Goal: Check status: Check status

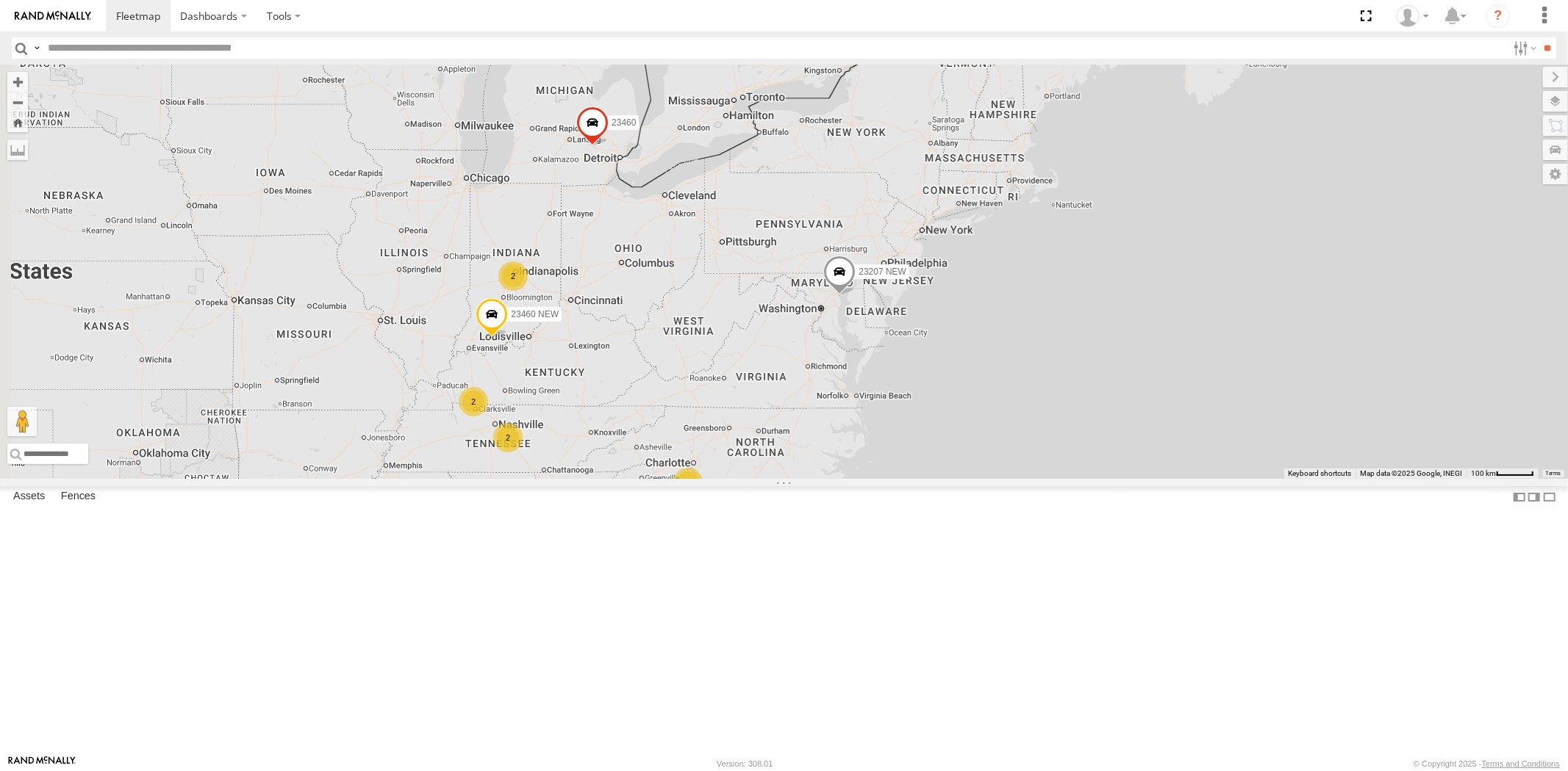
drag, startPoint x: 633, startPoint y: 346, endPoint x: 730, endPoint y: 326, distance: 99.0
click at [730, 326] on div "3 23207 NEW 2 2 2 3 2 23460 2 23460 NEW 23207xx" at bounding box center [784, 271] width 1568 height 414
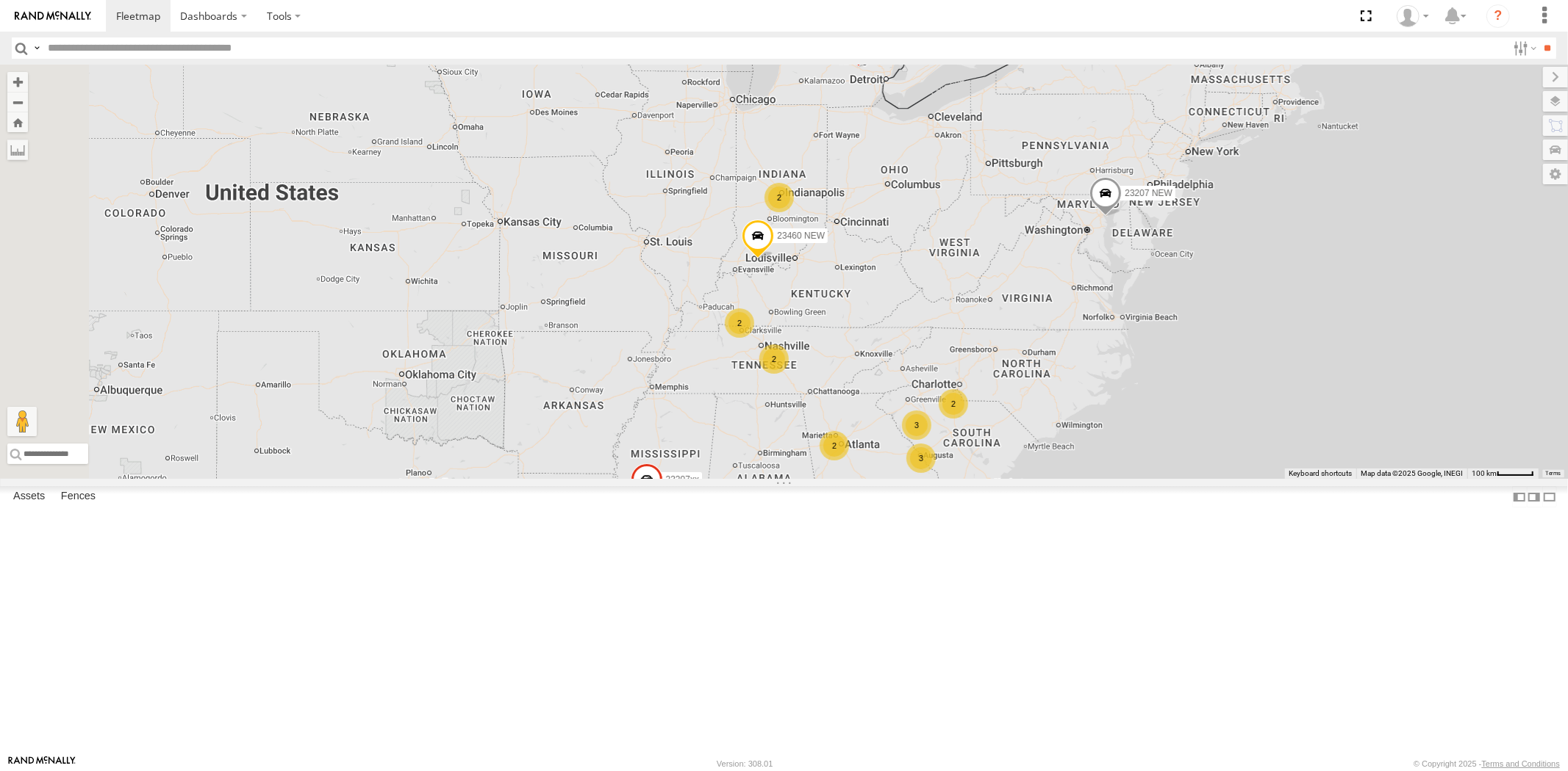
drag, startPoint x: 775, startPoint y: 406, endPoint x: 847, endPoint y: 363, distance: 83.9
click at [847, 363] on div "3 23207 NEW 2 2 2 3 2 23460 2 23460 NEW 23207xx 23467 4G" at bounding box center [784, 271] width 1568 height 414
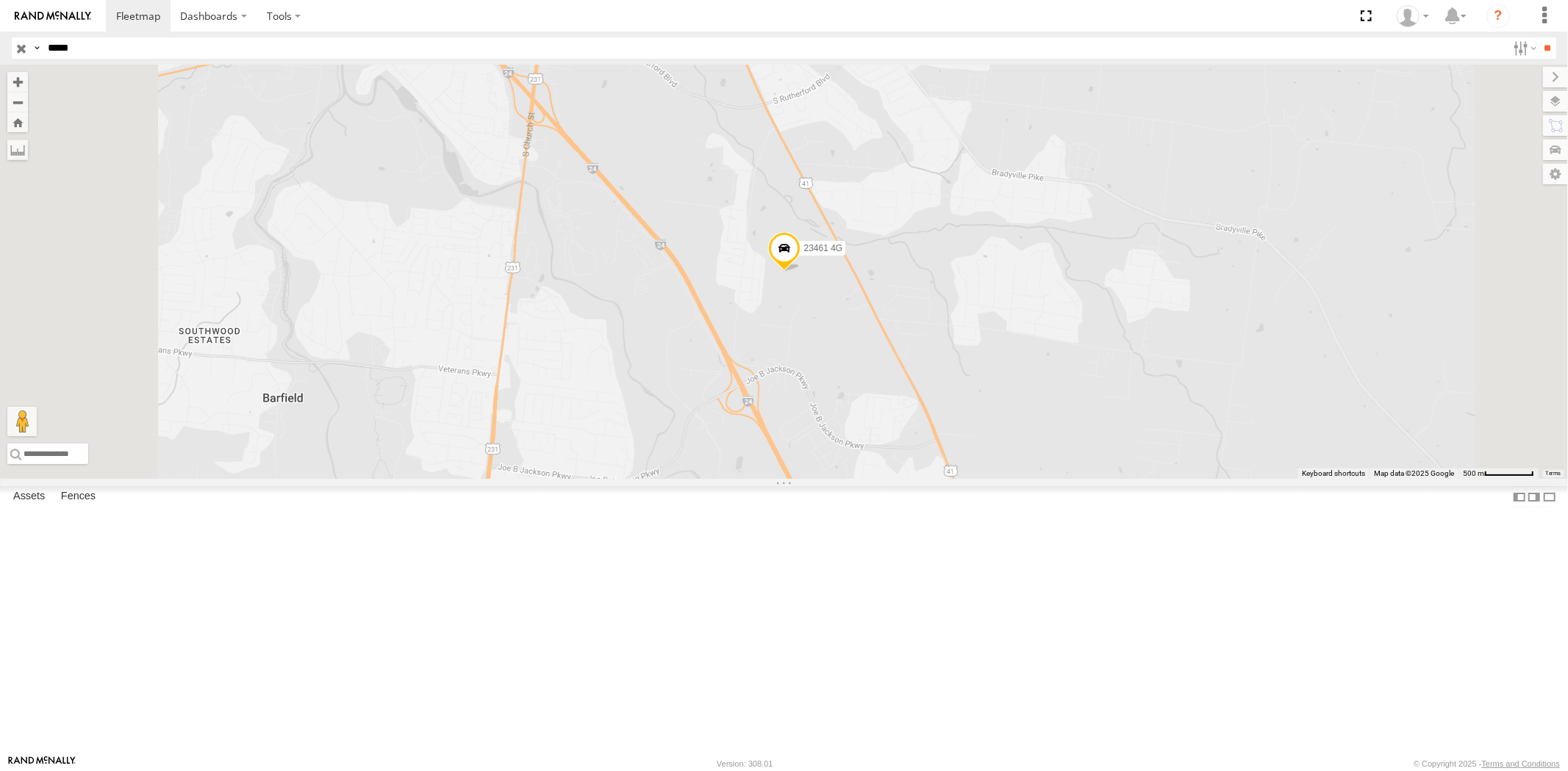
click at [26, 50] on input "button" at bounding box center [22, 48] width 20 height 22
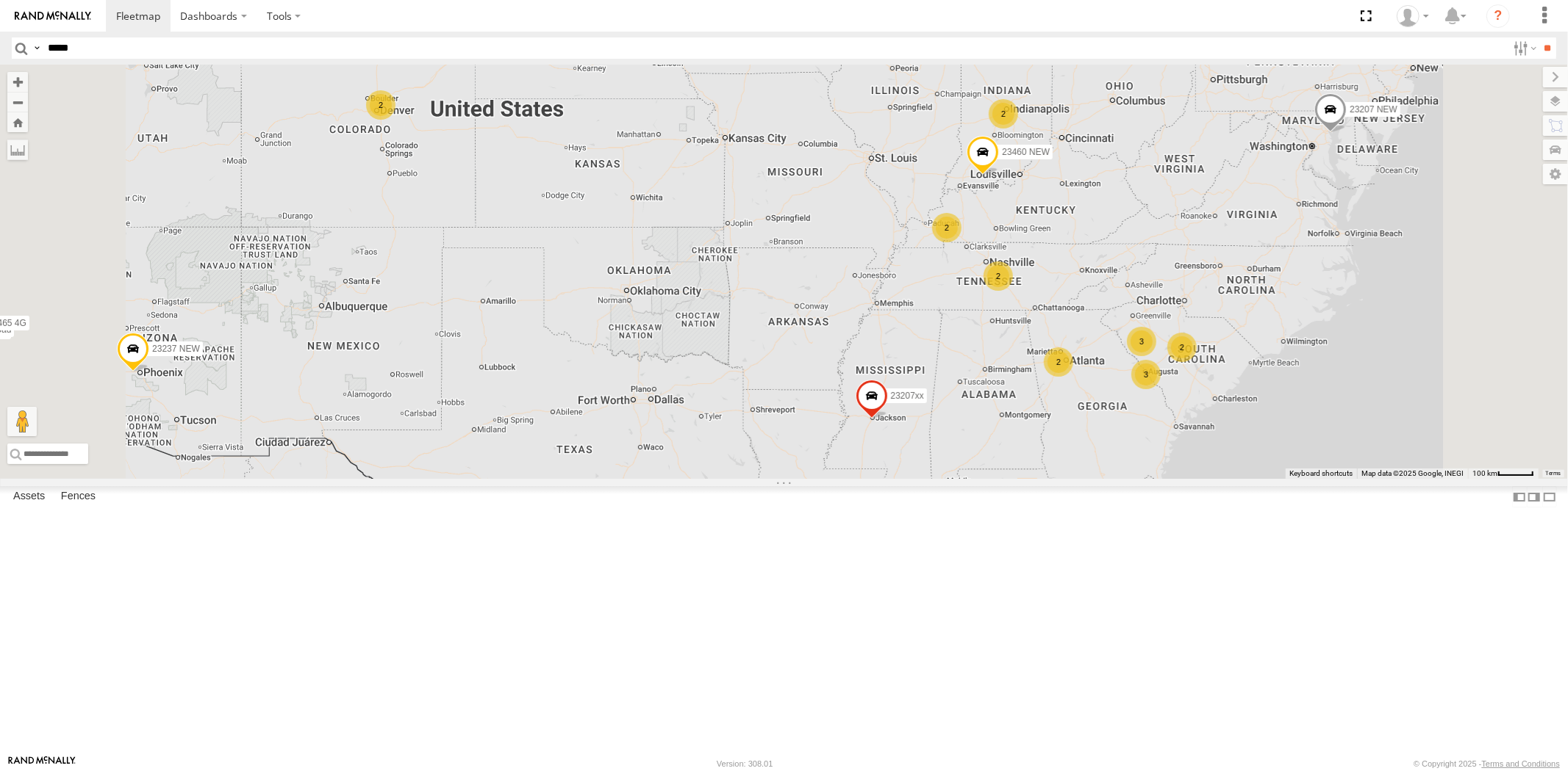
drag, startPoint x: 1049, startPoint y: 393, endPoint x: 931, endPoint y: 408, distance: 118.9
click at [931, 408] on div "23335 4G/Bad 23207 NEW 23207xx 23237 NEW 23459 4G 23460 23460 NEW 23462 4G/Bad …" at bounding box center [784, 271] width 1568 height 414
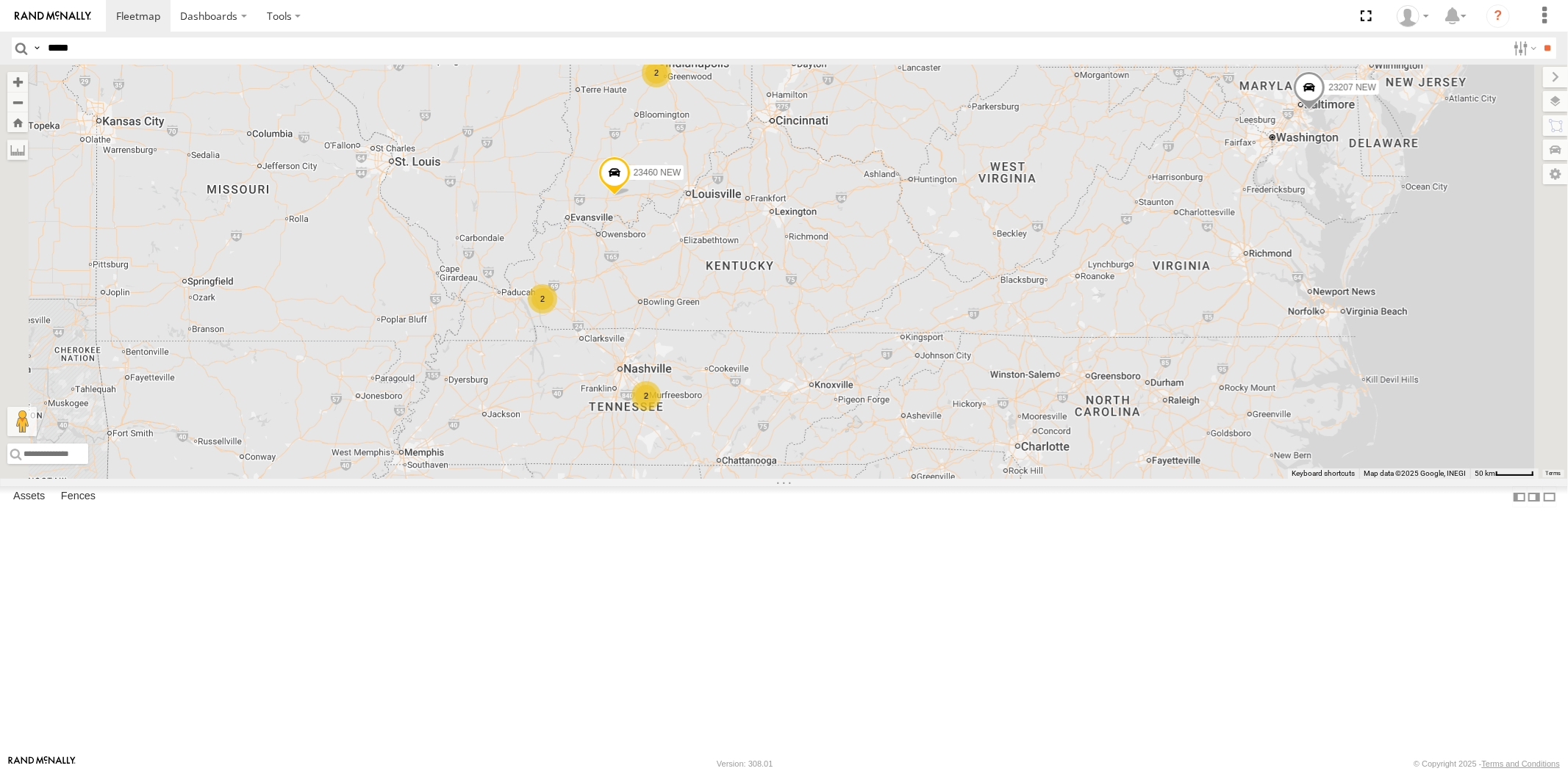
drag, startPoint x: 999, startPoint y: 405, endPoint x: 976, endPoint y: 438, distance: 40.2
click at [978, 438] on div "23335 4G/Bad 23207 NEW 23207xx 23237 NEW 23459 4G 23460 23460 NEW 23462 4G/Bad …" at bounding box center [784, 271] width 1568 height 414
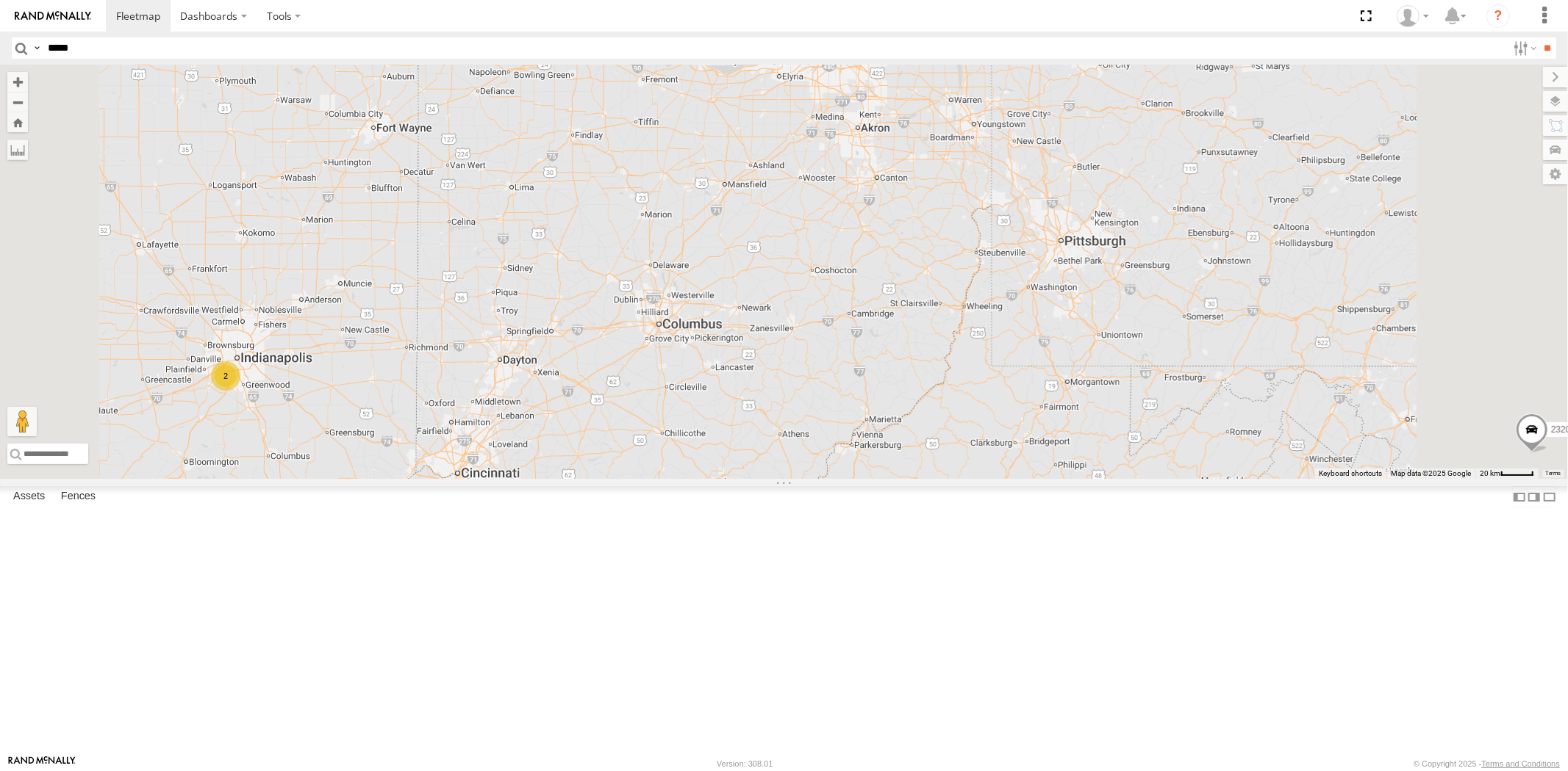
drag, startPoint x: 949, startPoint y: 482, endPoint x: 929, endPoint y: 488, distance: 20.9
click at [938, 479] on div "23207 NEW 23207xx 23460 23460 NEW 2" at bounding box center [784, 271] width 1568 height 414
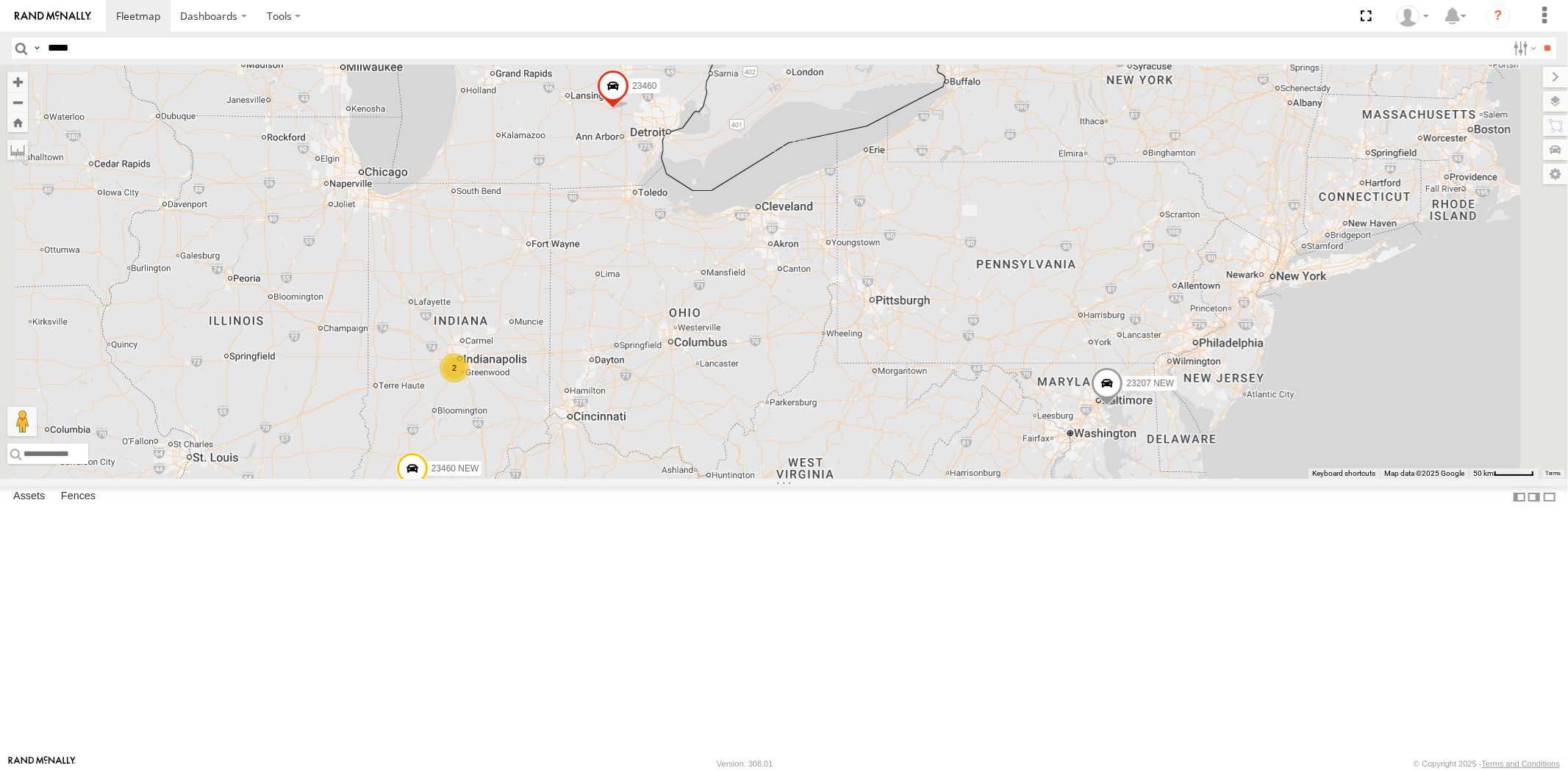
drag, startPoint x: 898, startPoint y: 446, endPoint x: 927, endPoint y: 355, distance: 95.5
click at [934, 353] on div "23207 NEW 2 23462 23460 23460 NEW 23462 NEW" at bounding box center [784, 271] width 1568 height 414
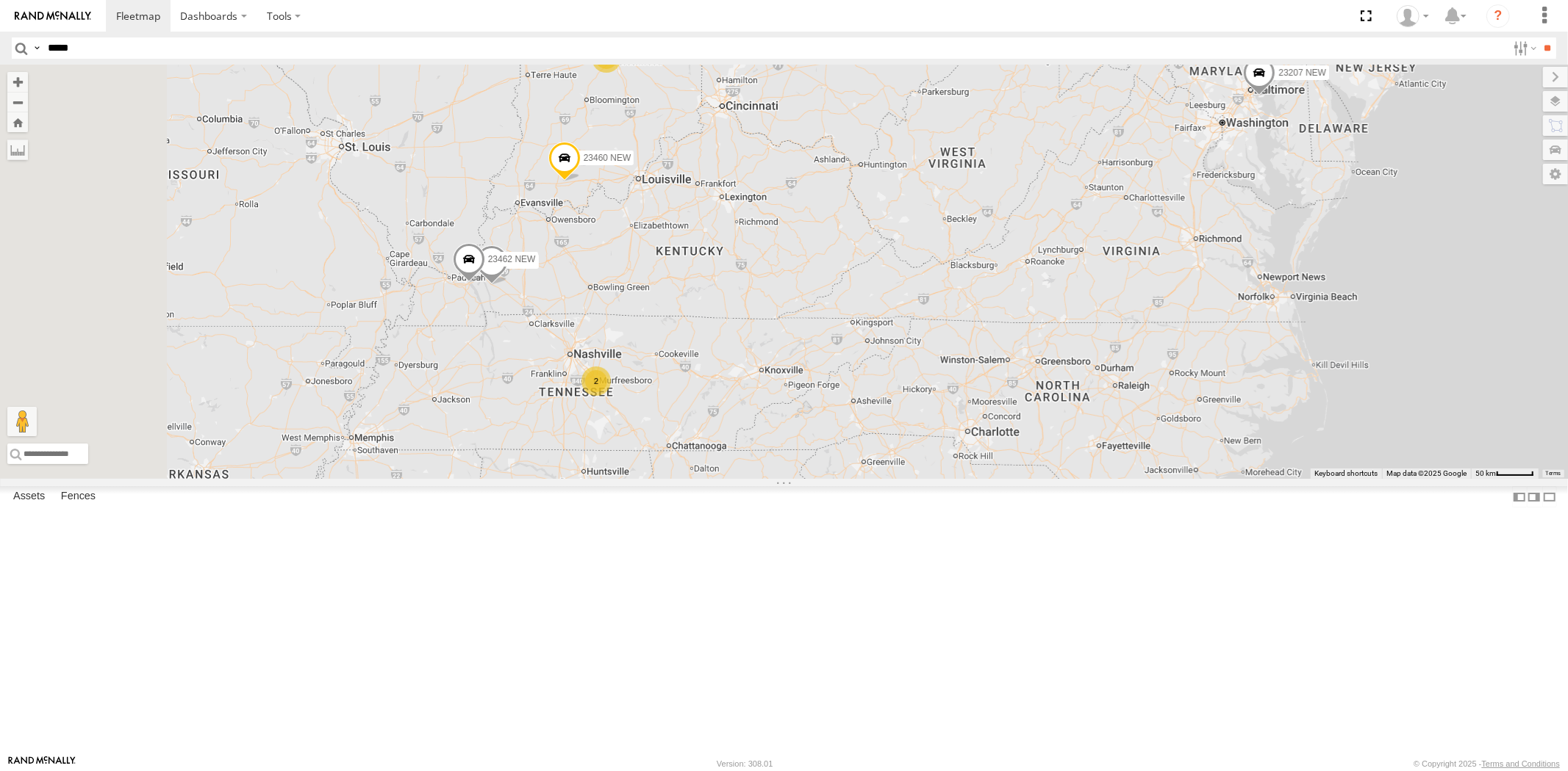
drag, startPoint x: 872, startPoint y: 352, endPoint x: 867, endPoint y: 369, distance: 17.7
click at [872, 371] on div "23207 NEW 2 23462 23460 23460 NEW 23462 NEW 3 23207xx 2 2 3 2" at bounding box center [784, 271] width 1568 height 414
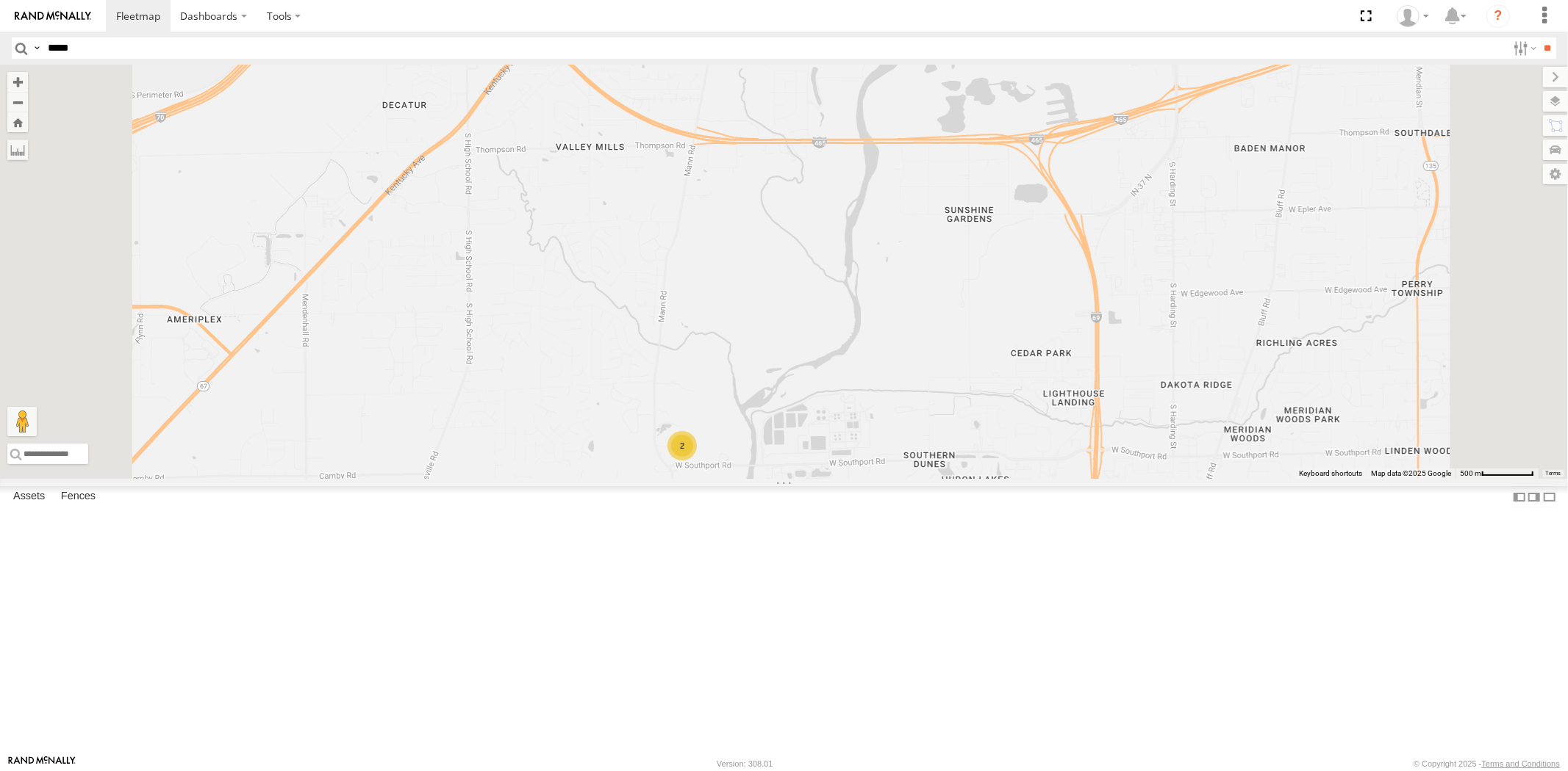
drag, startPoint x: 881, startPoint y: 541, endPoint x: 870, endPoint y: 451, distance: 90.7
click at [872, 447] on div "23207 NEW 23462 23460 23460 NEW 23462 NEW 23207xx 2" at bounding box center [784, 271] width 1568 height 414
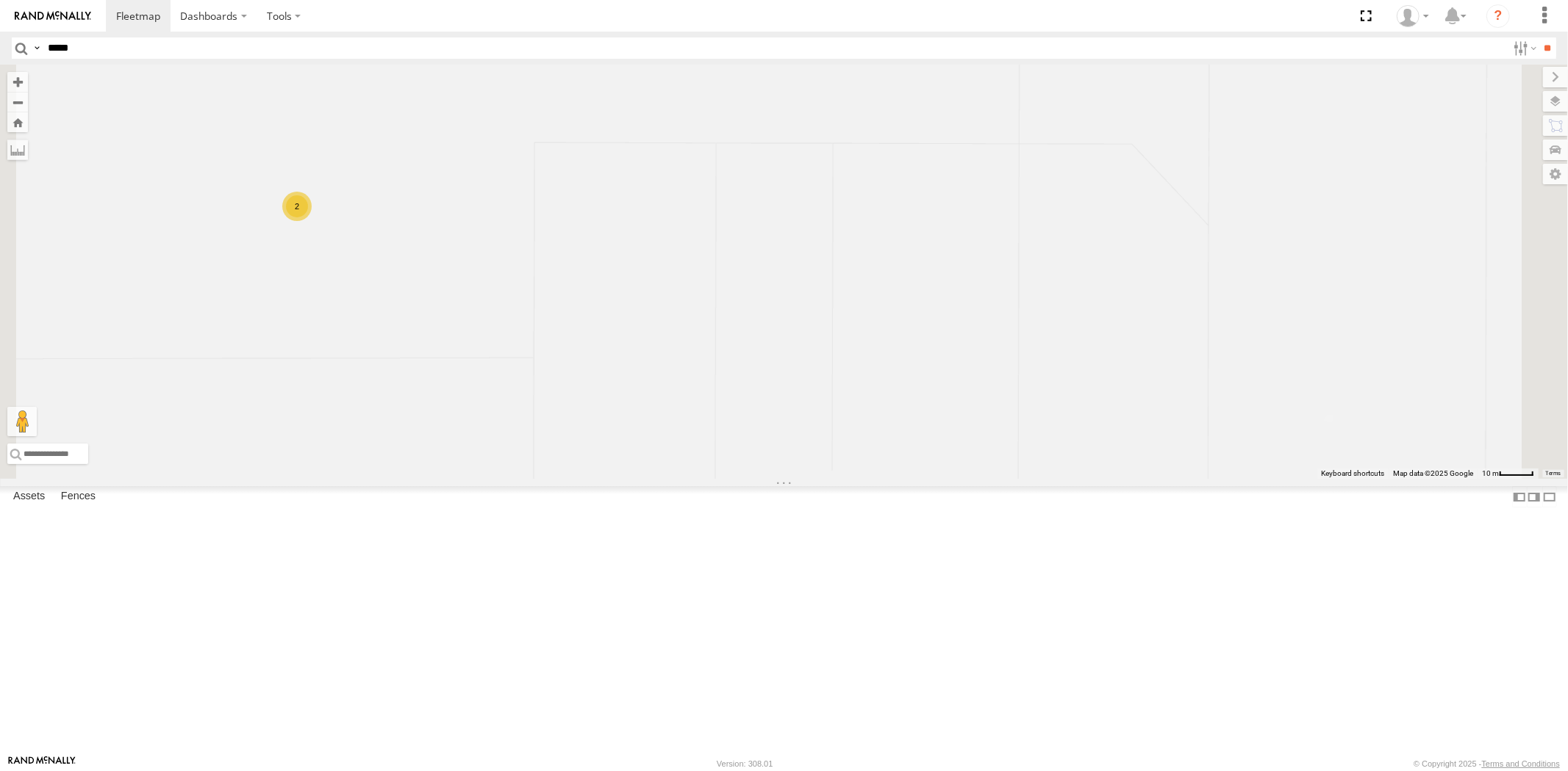
drag, startPoint x: 718, startPoint y: 360, endPoint x: 881, endPoint y: 376, distance: 163.8
click at [882, 376] on div "23207 NEW 23462 23460 23460 NEW 23462 NEW 23207xx 2" at bounding box center [784, 271] width 1568 height 414
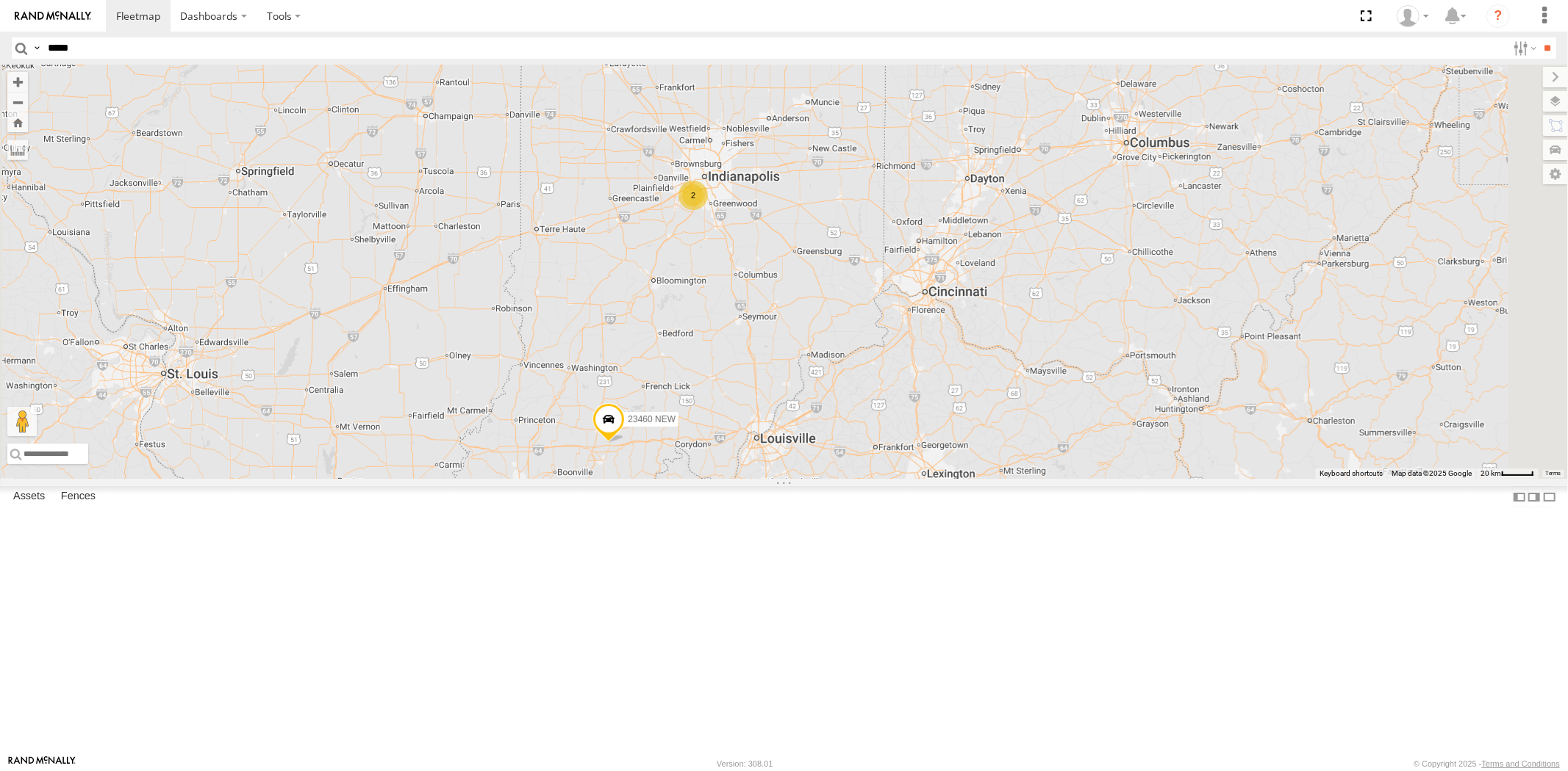
drag, startPoint x: 873, startPoint y: 447, endPoint x: 882, endPoint y: 334, distance: 113.4
click at [882, 334] on div "23207 NEW 23462 23460 23460 NEW 23462 NEW 23207xx 2" at bounding box center [784, 271] width 1568 height 414
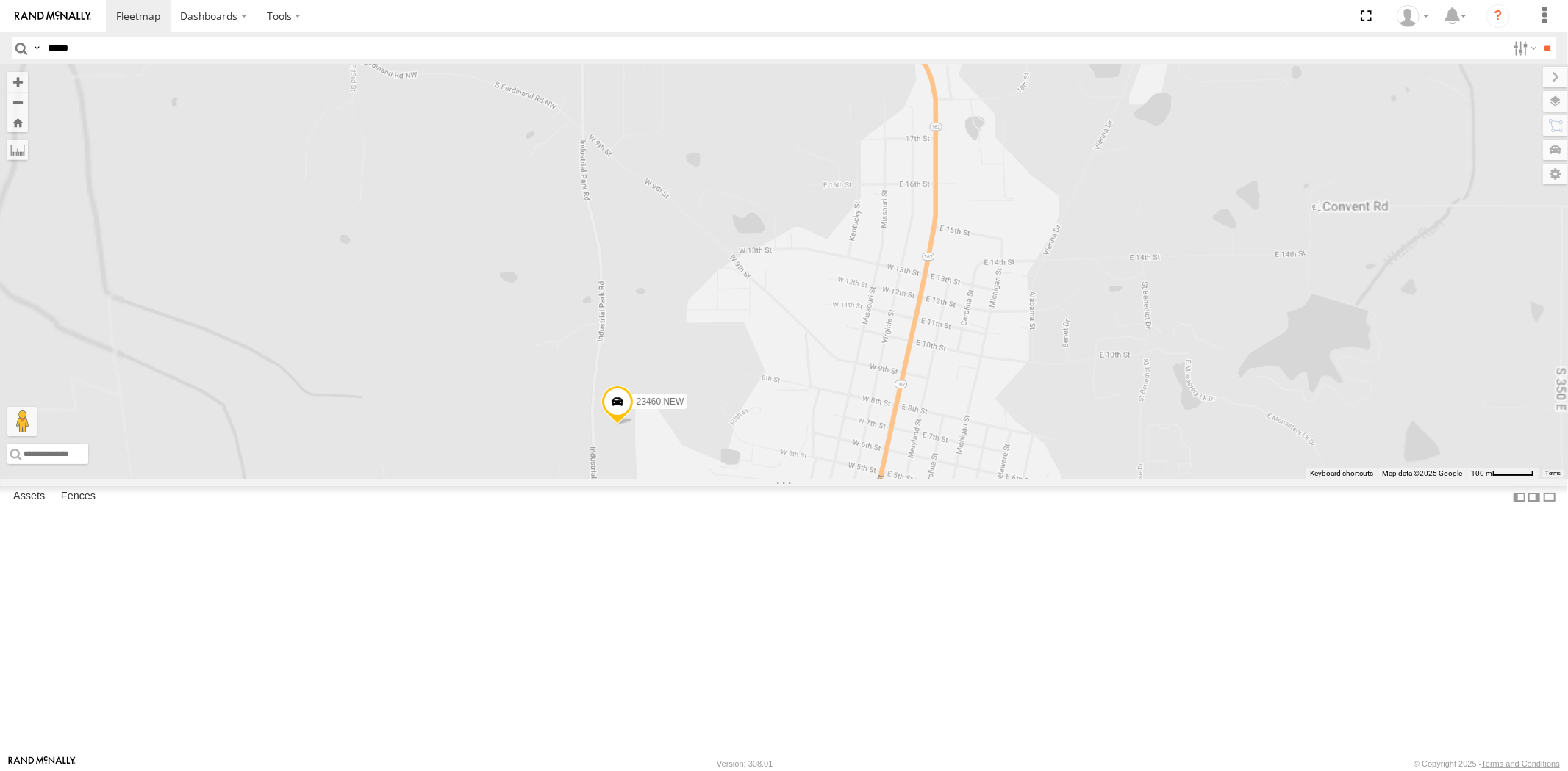
click at [926, 447] on div "23207 NEW 23462 23460 23460 NEW 23462 NEW 23207xx" at bounding box center [784, 271] width 1568 height 414
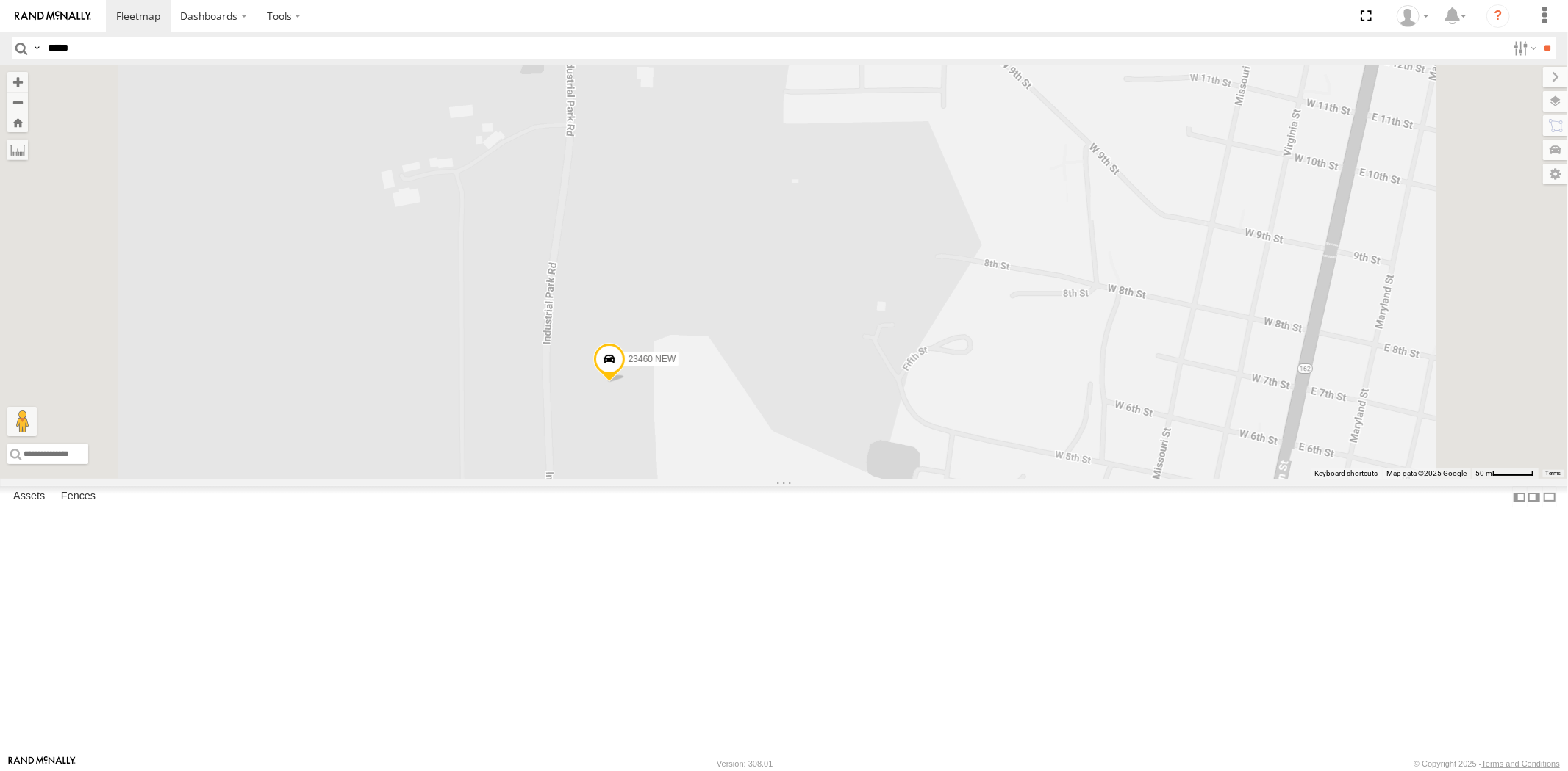
drag, startPoint x: 858, startPoint y: 503, endPoint x: 863, endPoint y: 411, distance: 92.1
click at [863, 411] on div "23207 NEW 23462 23460 23460 NEW 23462 NEW 23207xx" at bounding box center [784, 271] width 1568 height 414
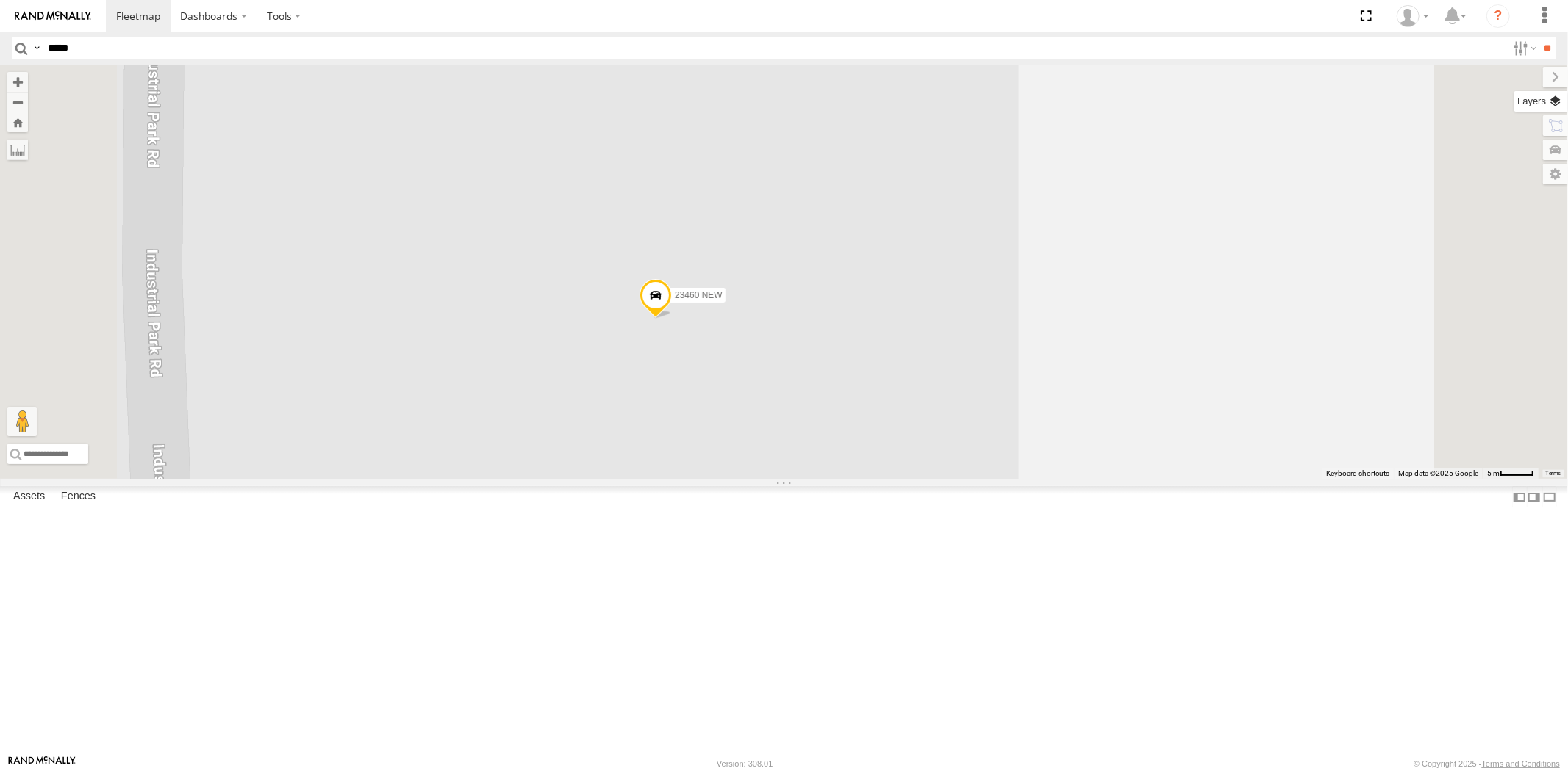
click at [1559, 101] on label at bounding box center [1541, 101] width 54 height 21
click at [0, 0] on span "Basemaps" at bounding box center [0, 0] width 0 height 0
click at [0, 0] on span "Satellite + Roadmap" at bounding box center [0, 0] width 0 height 0
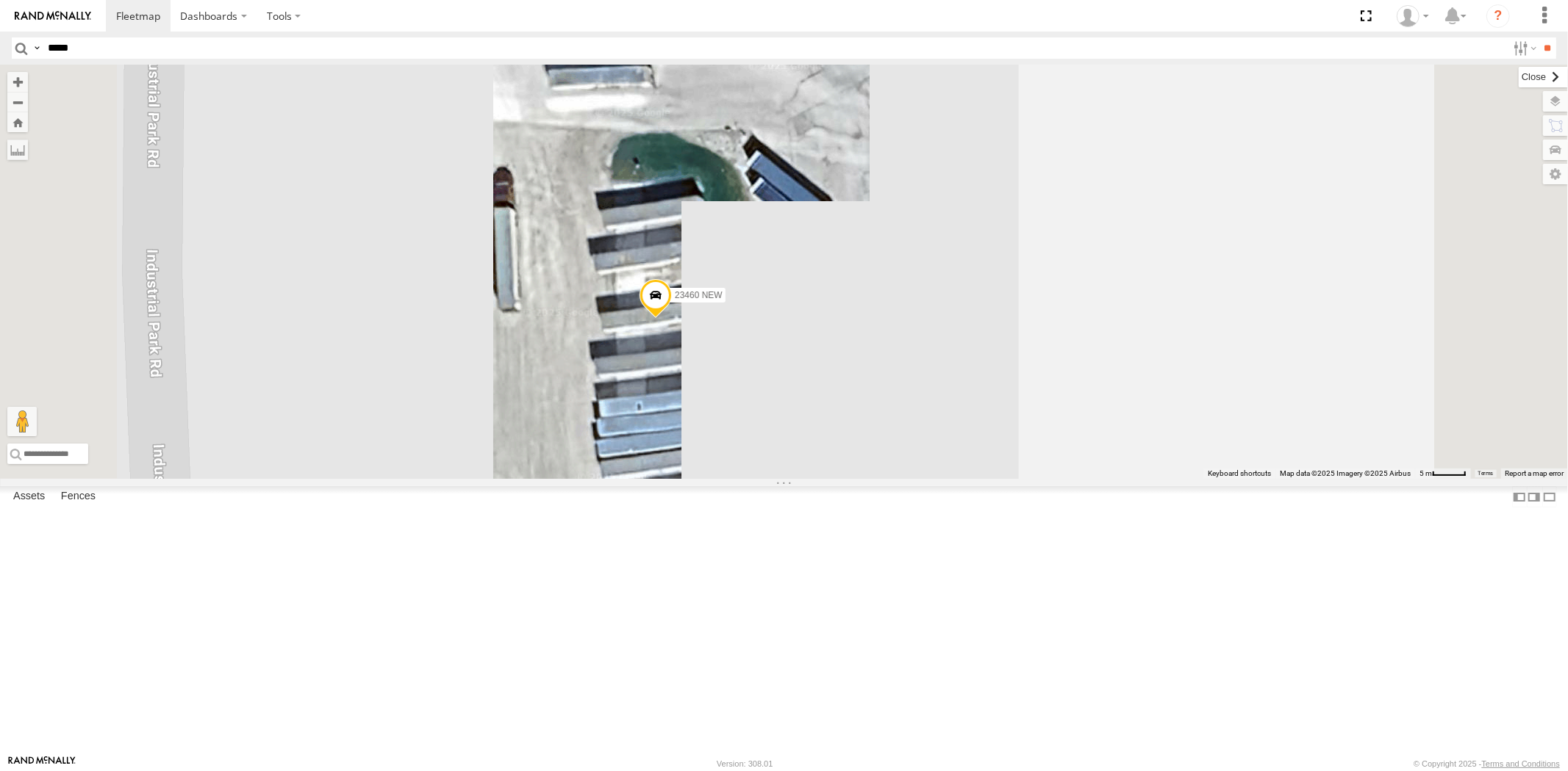
click at [1518, 73] on label at bounding box center [1543, 76] width 49 height 21
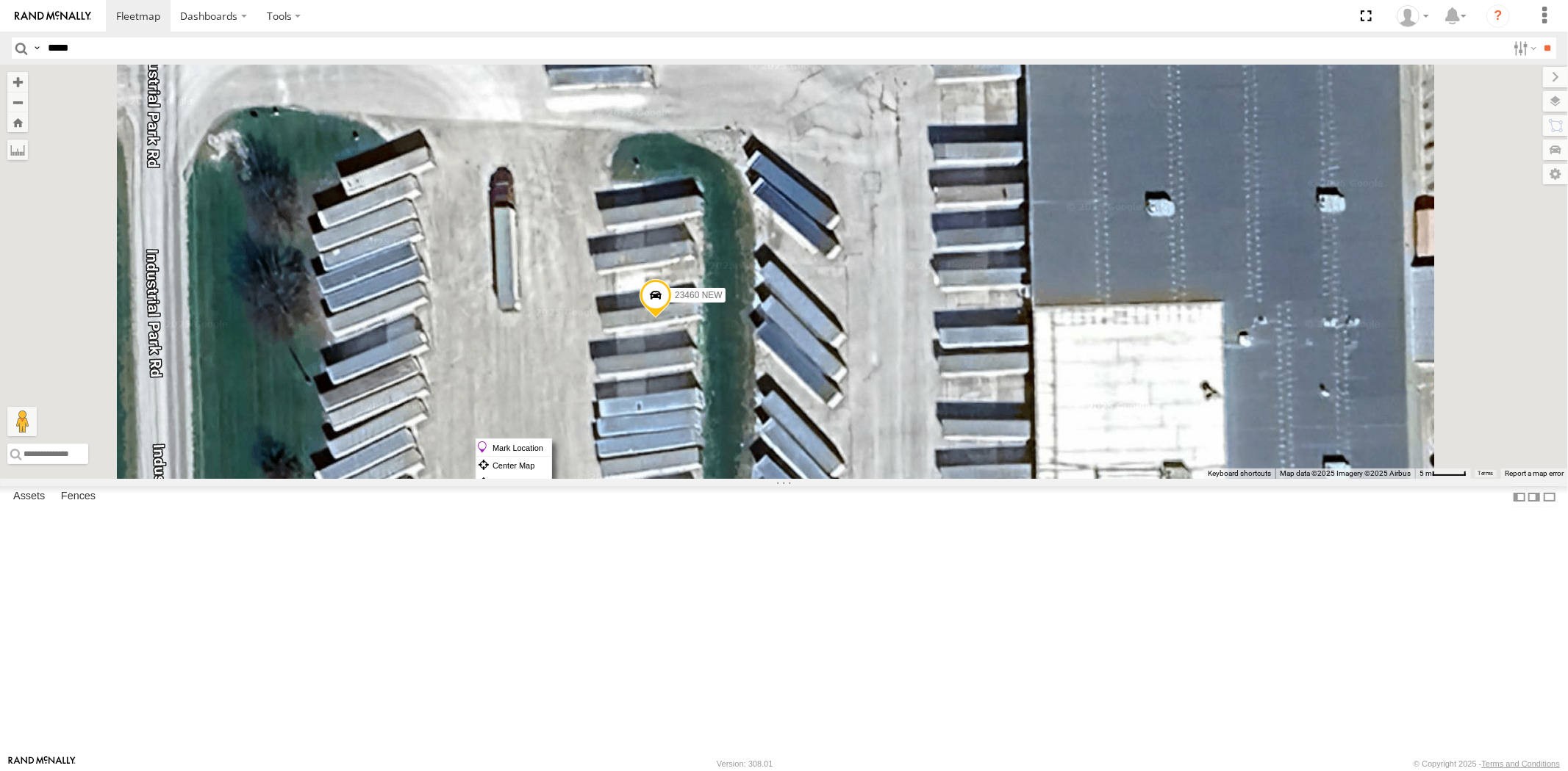
drag, startPoint x: 843, startPoint y: 438, endPoint x: 863, endPoint y: 450, distance: 23.3
click at [551, 450] on label "Mark Location" at bounding box center [514, 447] width 75 height 17
click at [675, 300] on span at bounding box center [659, 281] width 32 height 40
